Goal: Find specific page/section: Find specific page/section

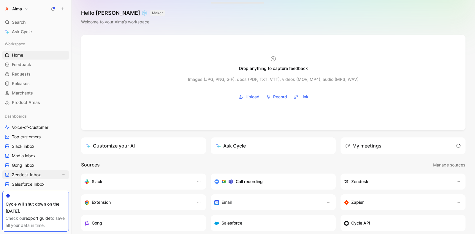
click at [36, 175] on span "Zendesk Inbox" at bounding box center [26, 175] width 29 height 6
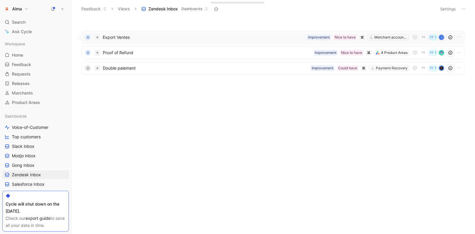
click at [166, 36] on span "Export Ventes" at bounding box center [204, 37] width 202 height 7
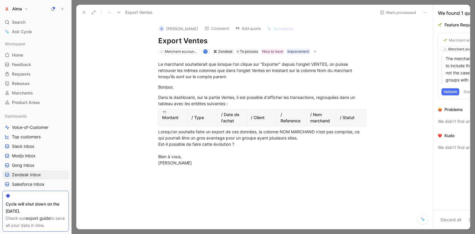
scroll to position [12, 0]
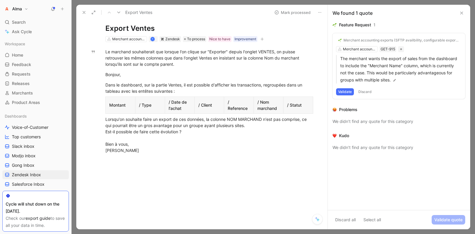
click at [83, 11] on use at bounding box center [84, 12] width 2 height 2
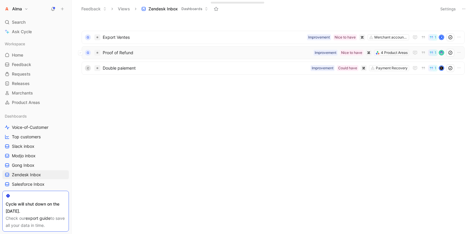
click at [144, 51] on span "Proof of Refund" at bounding box center [207, 52] width 208 height 7
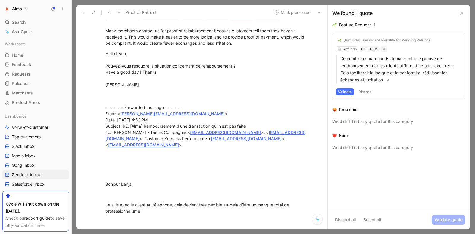
scroll to position [63, 0]
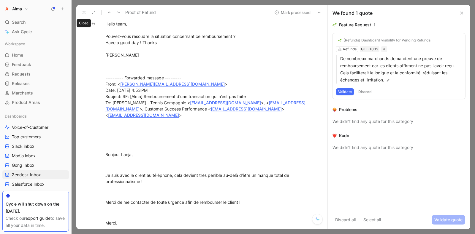
click at [82, 9] on button at bounding box center [84, 12] width 8 height 8
